Goal: Information Seeking & Learning: Find specific page/section

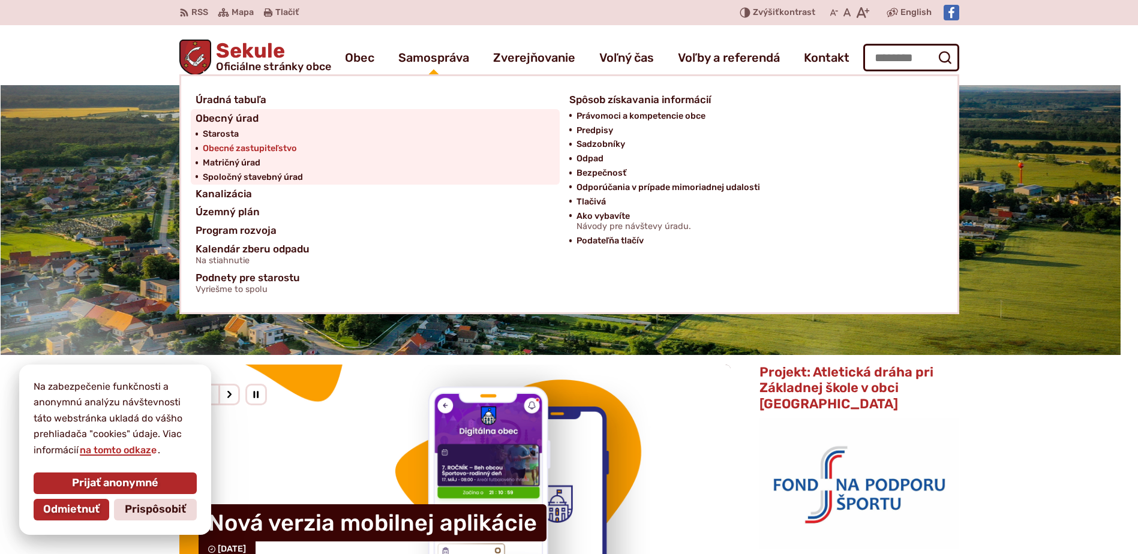
click at [290, 147] on span "Obecné zastupiteľstvo" at bounding box center [250, 149] width 94 height 14
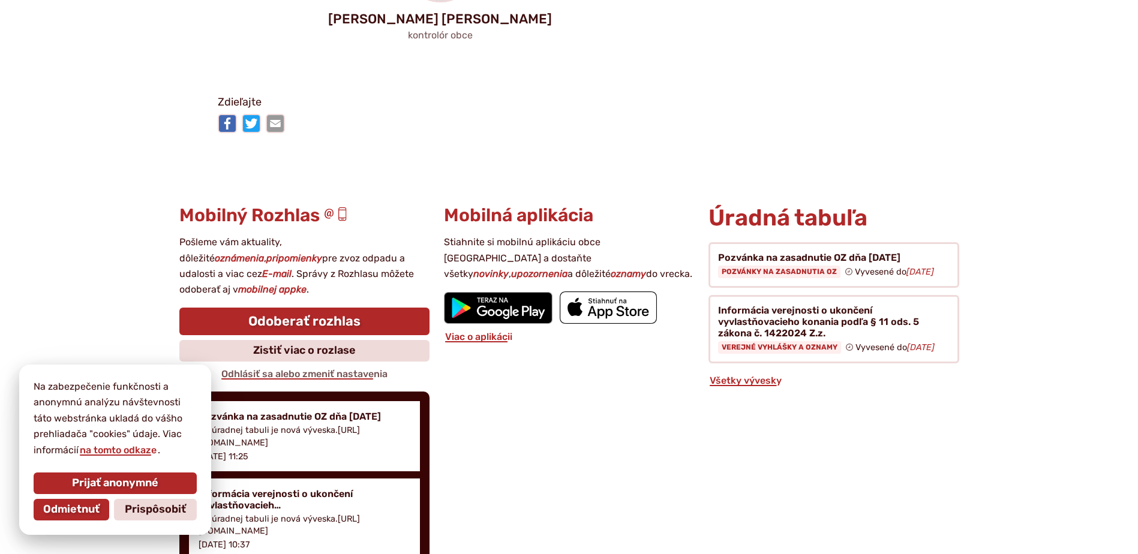
scroll to position [1439, 0]
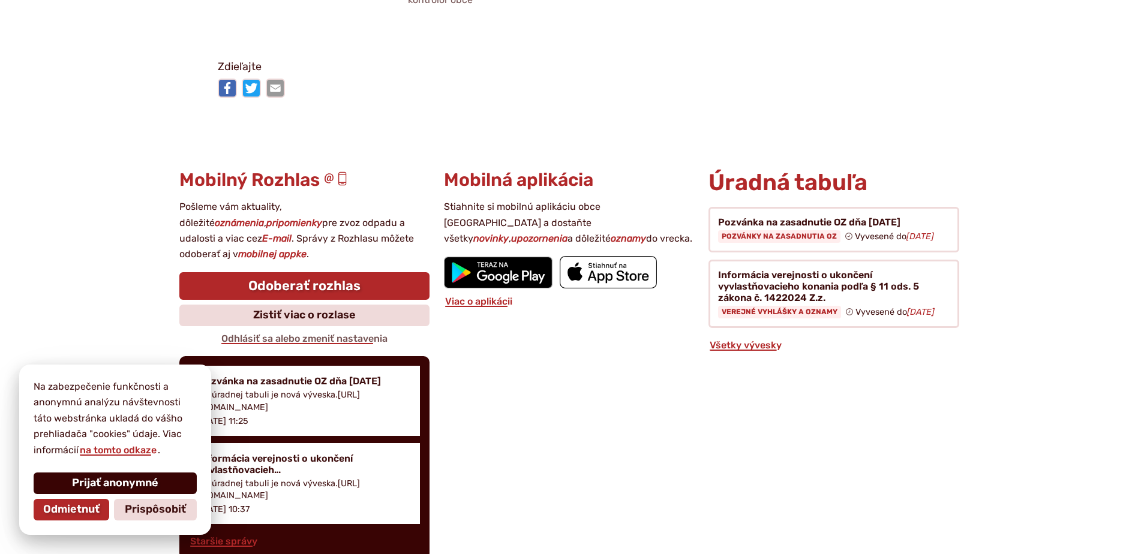
click at [86, 484] on span "Prijať anonymné" at bounding box center [115, 483] width 86 height 13
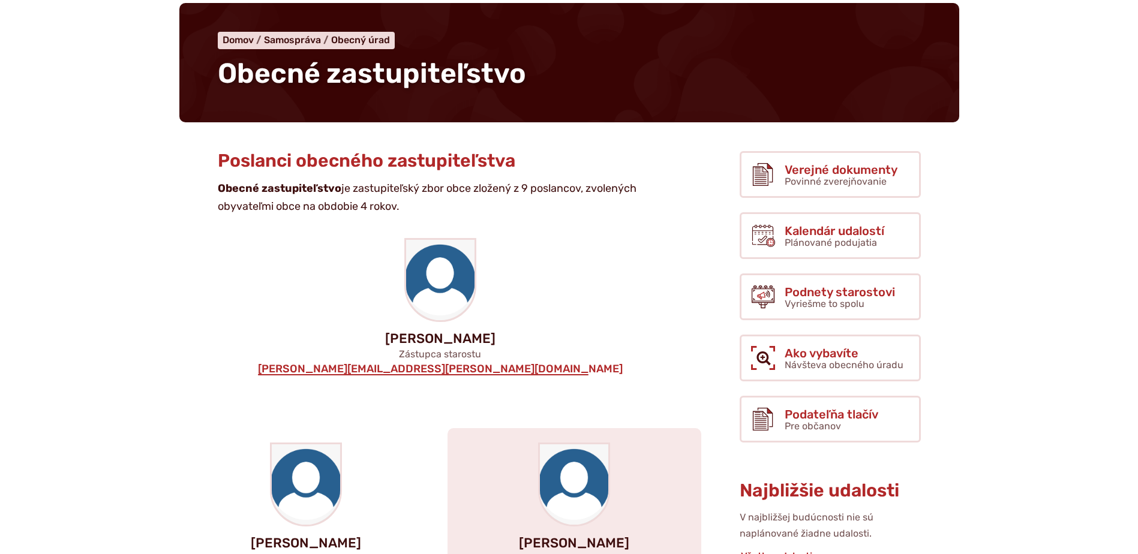
scroll to position [0, 0]
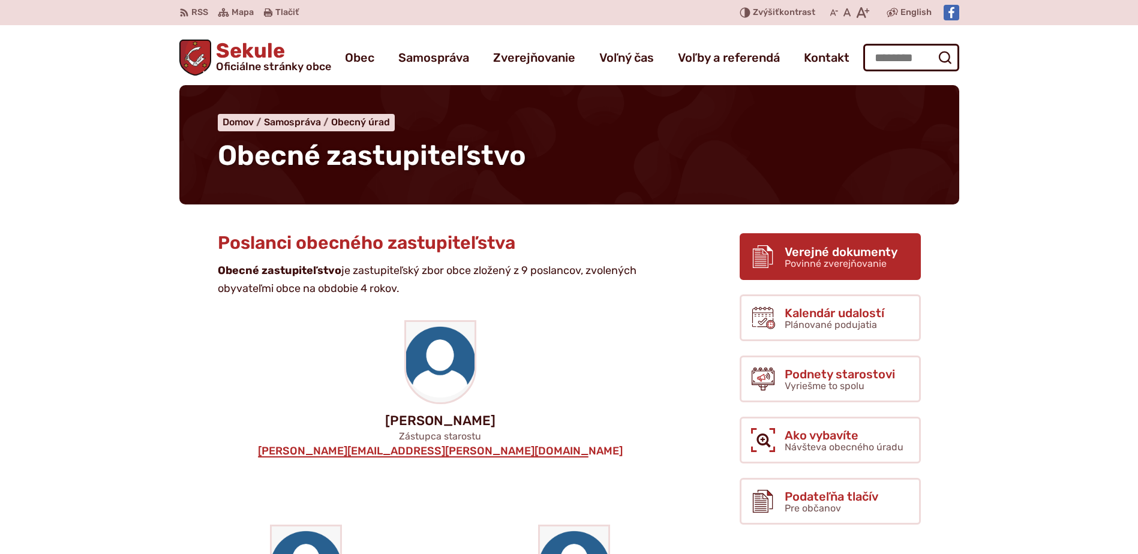
click at [777, 264] on link "Verejné dokumenty Povinné zverejňovanie" at bounding box center [829, 256] width 181 height 47
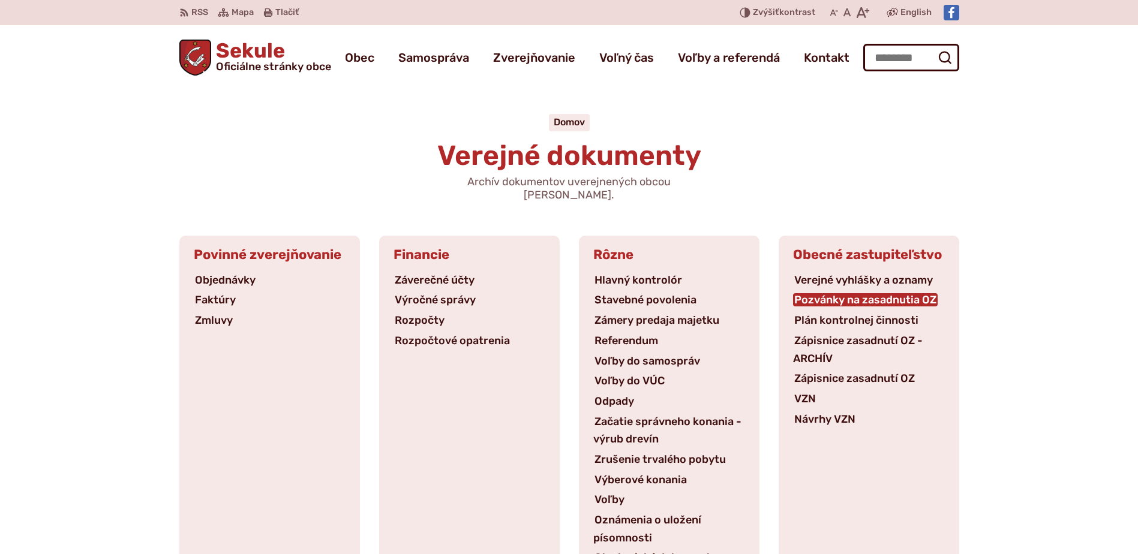
click at [810, 293] on link "Pozvánky na zasadnutia OZ" at bounding box center [865, 299] width 145 height 13
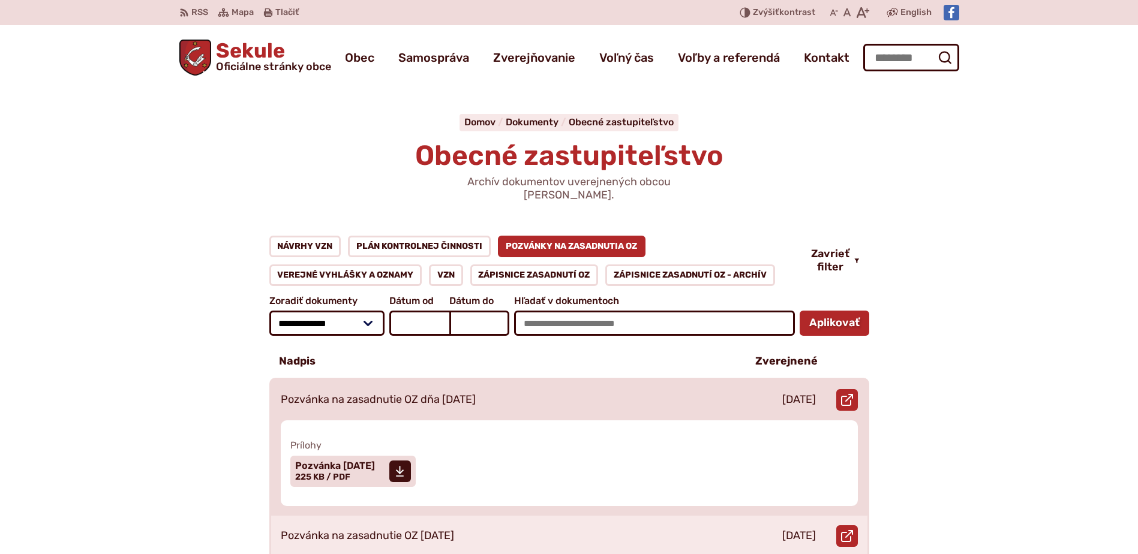
click at [476, 393] on p "Pozvánka na zasadnutie OZ dňa [DATE]" at bounding box center [378, 399] width 195 height 13
click at [375, 464] on span "Pozvánka 24.09.2025 Veľkosť a typ súboru 225 KB / PDF" at bounding box center [335, 471] width 80 height 30
